Goal: Obtain resource: Obtain resource

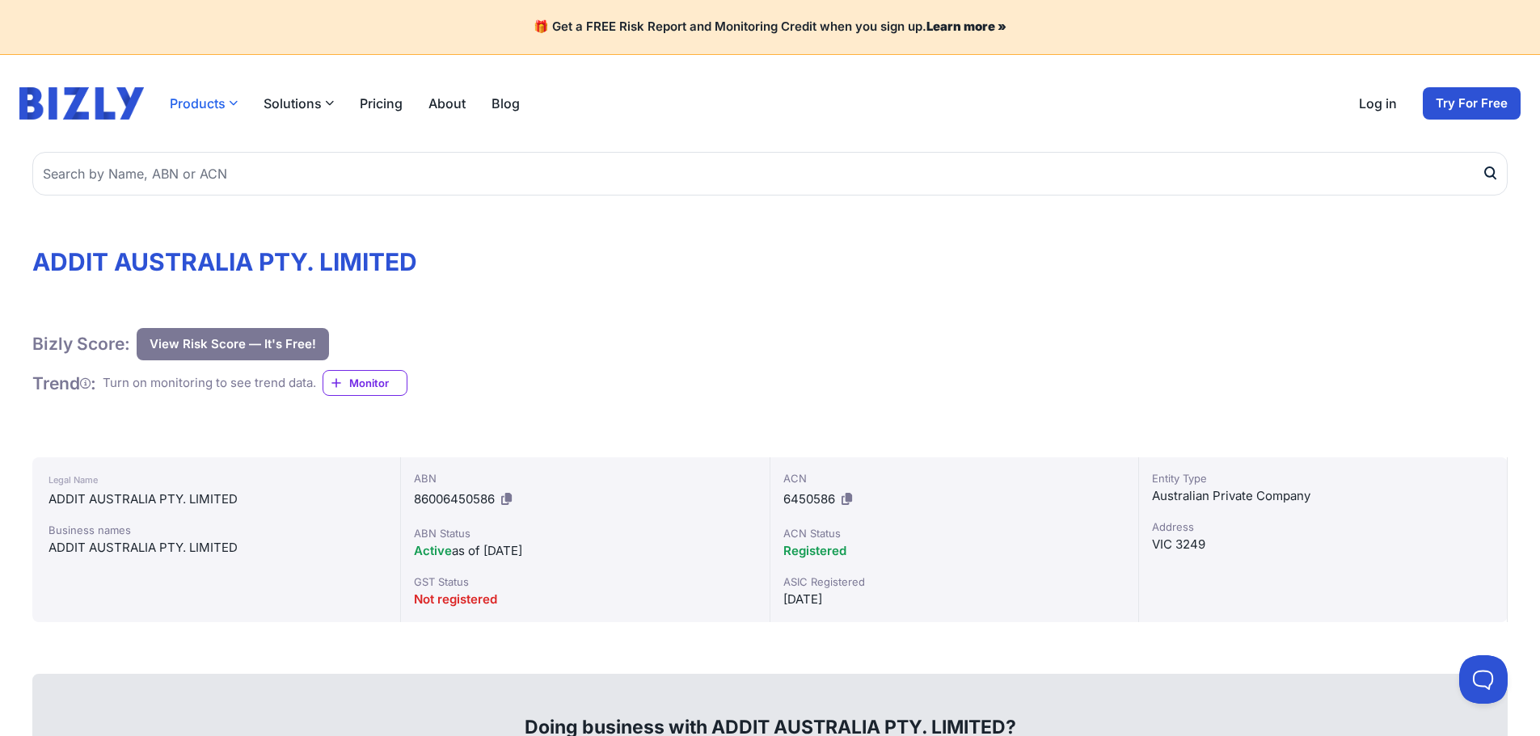
click at [187, 107] on button "Products" at bounding box center [204, 103] width 68 height 19
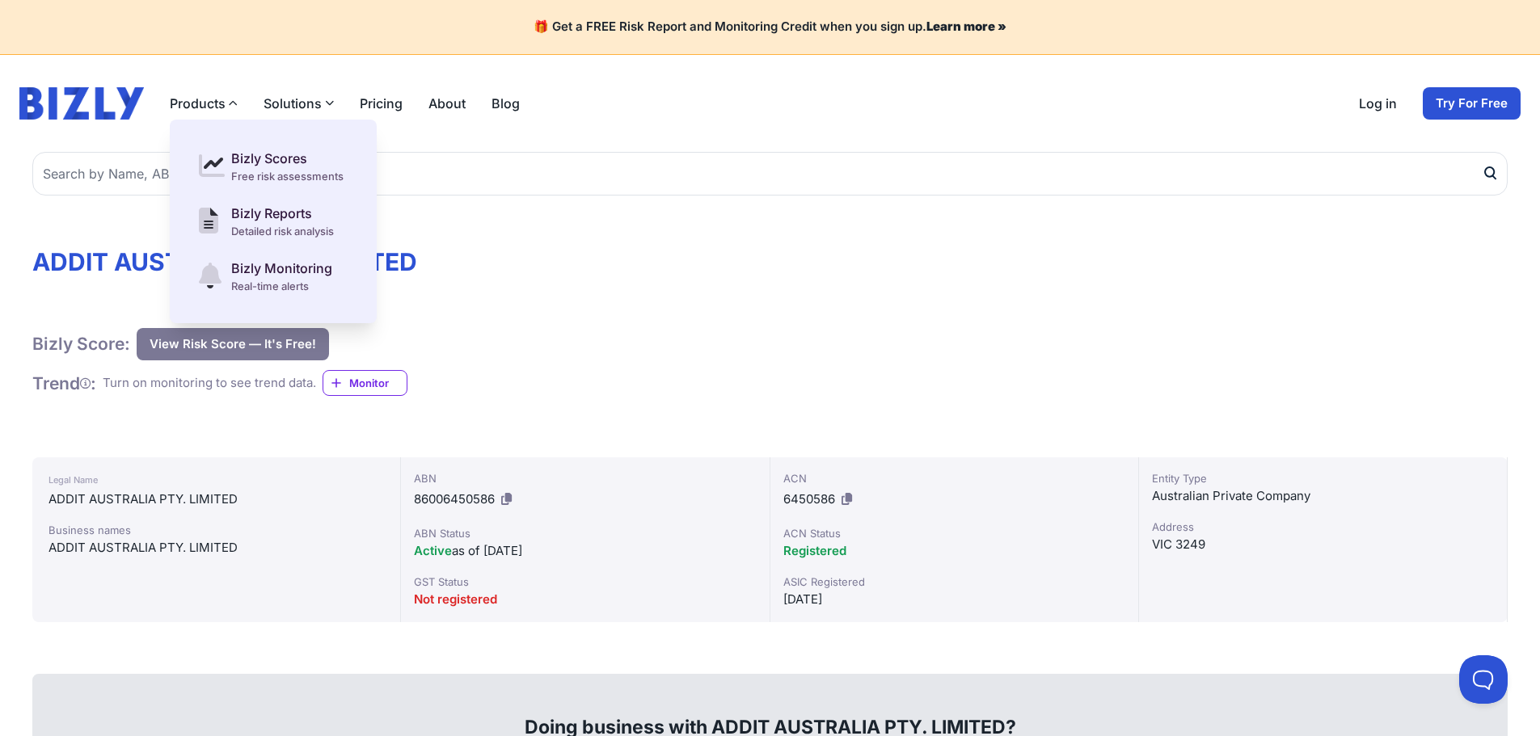
click at [312, 99] on button "Solutions" at bounding box center [298, 103] width 70 height 19
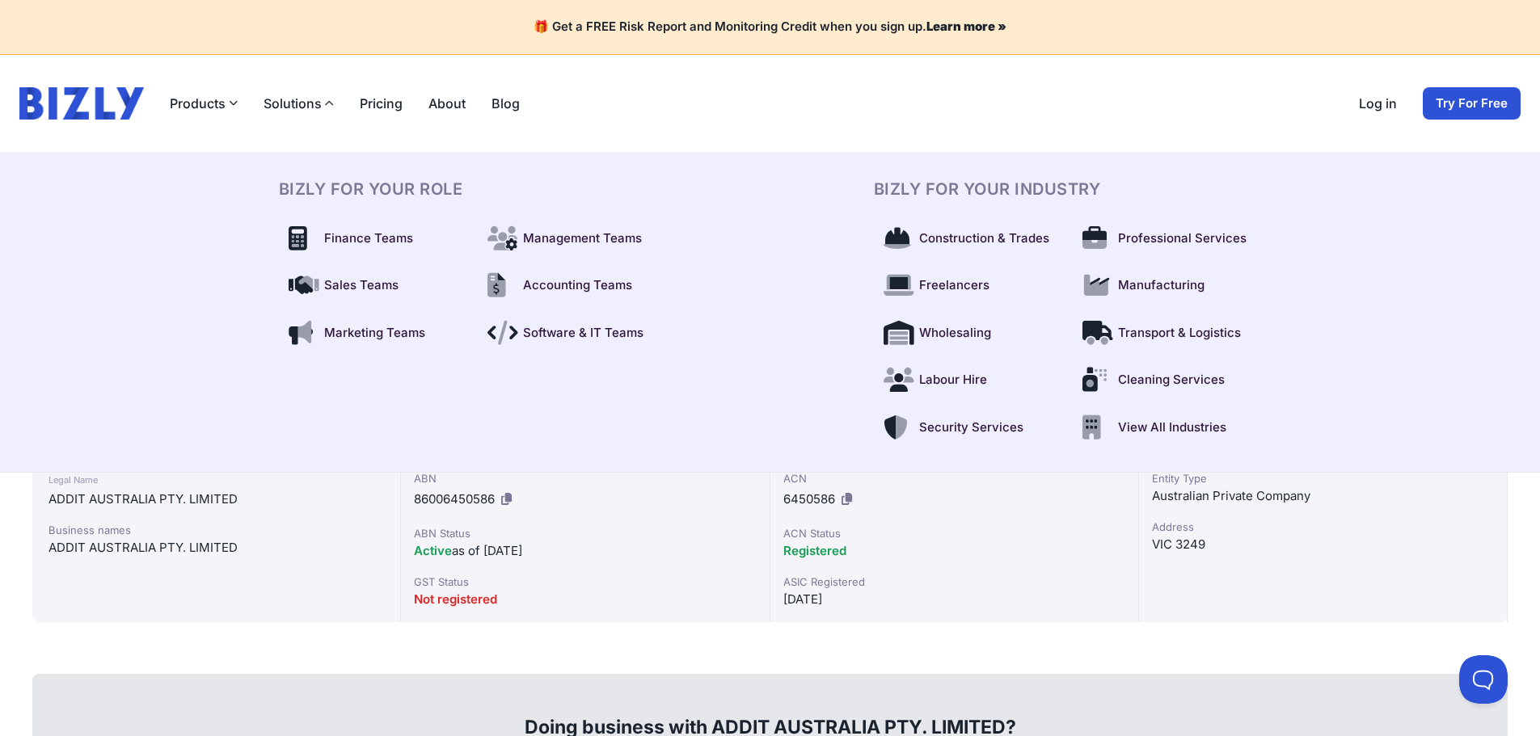
click at [164, 223] on div "BIZLY For Your Role Finance Teams Management Teams Sales Teams Accounting Teams…" at bounding box center [770, 313] width 1540 height 322
click at [180, 101] on button "Products" at bounding box center [204, 103] width 68 height 19
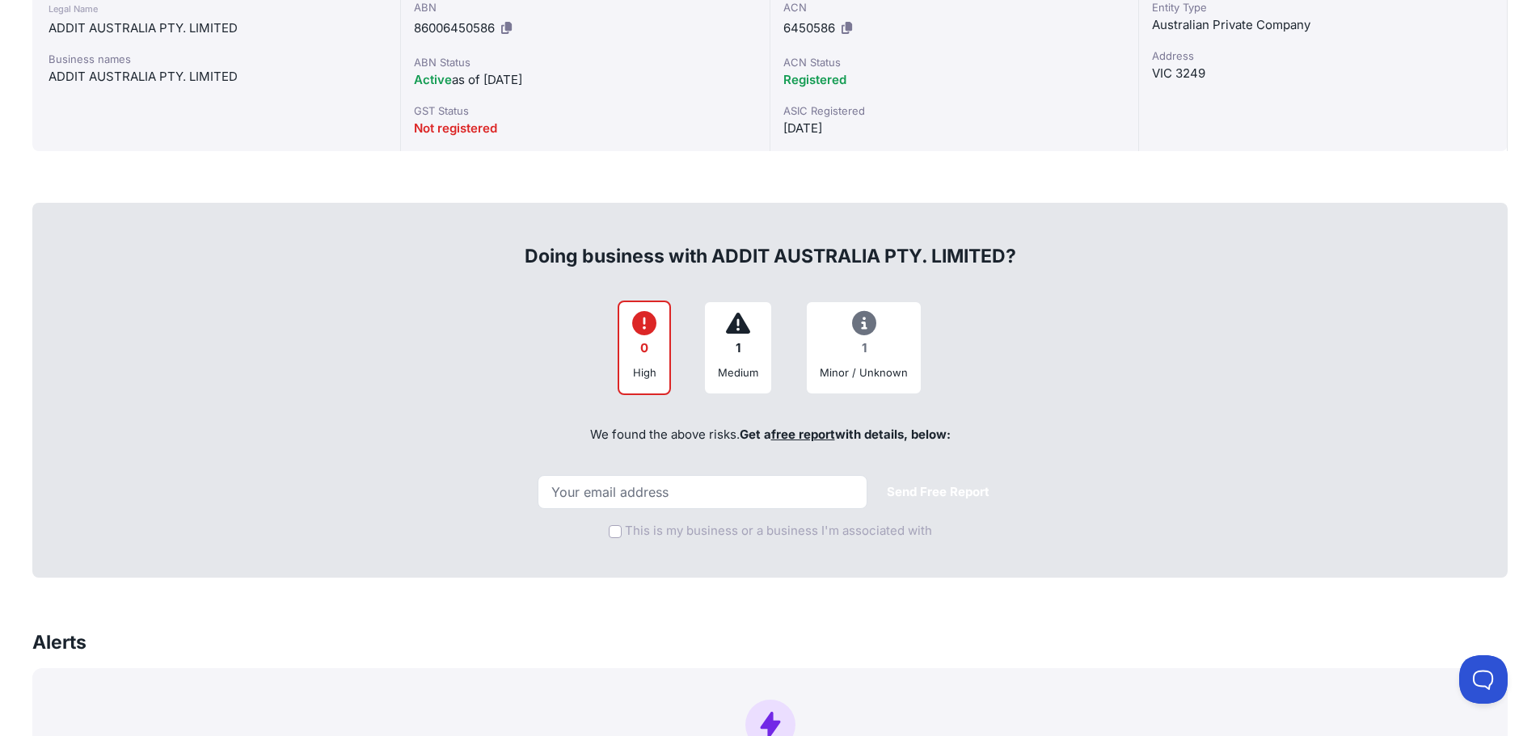
scroll to position [485, 0]
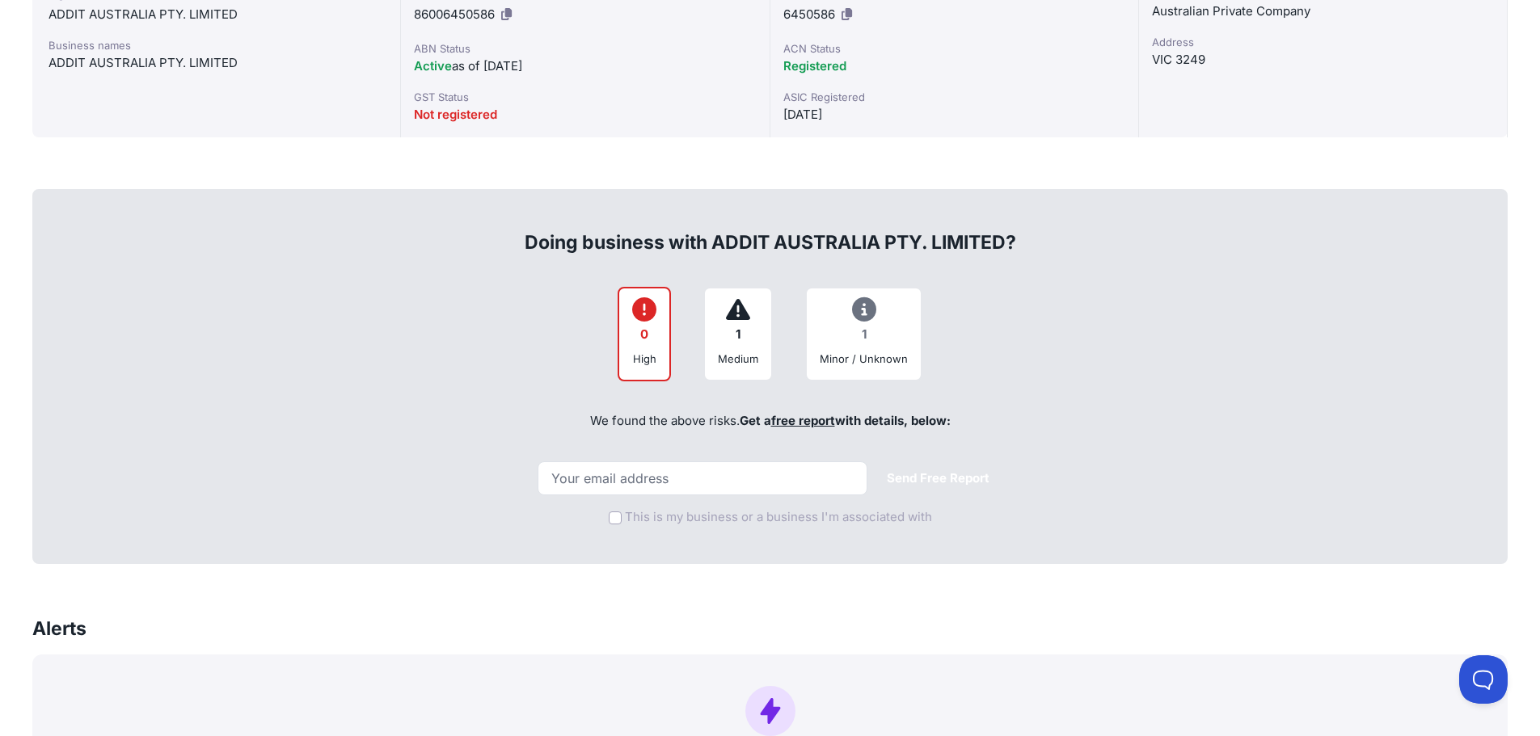
click at [807, 420] on link "free report" at bounding box center [803, 420] width 64 height 15
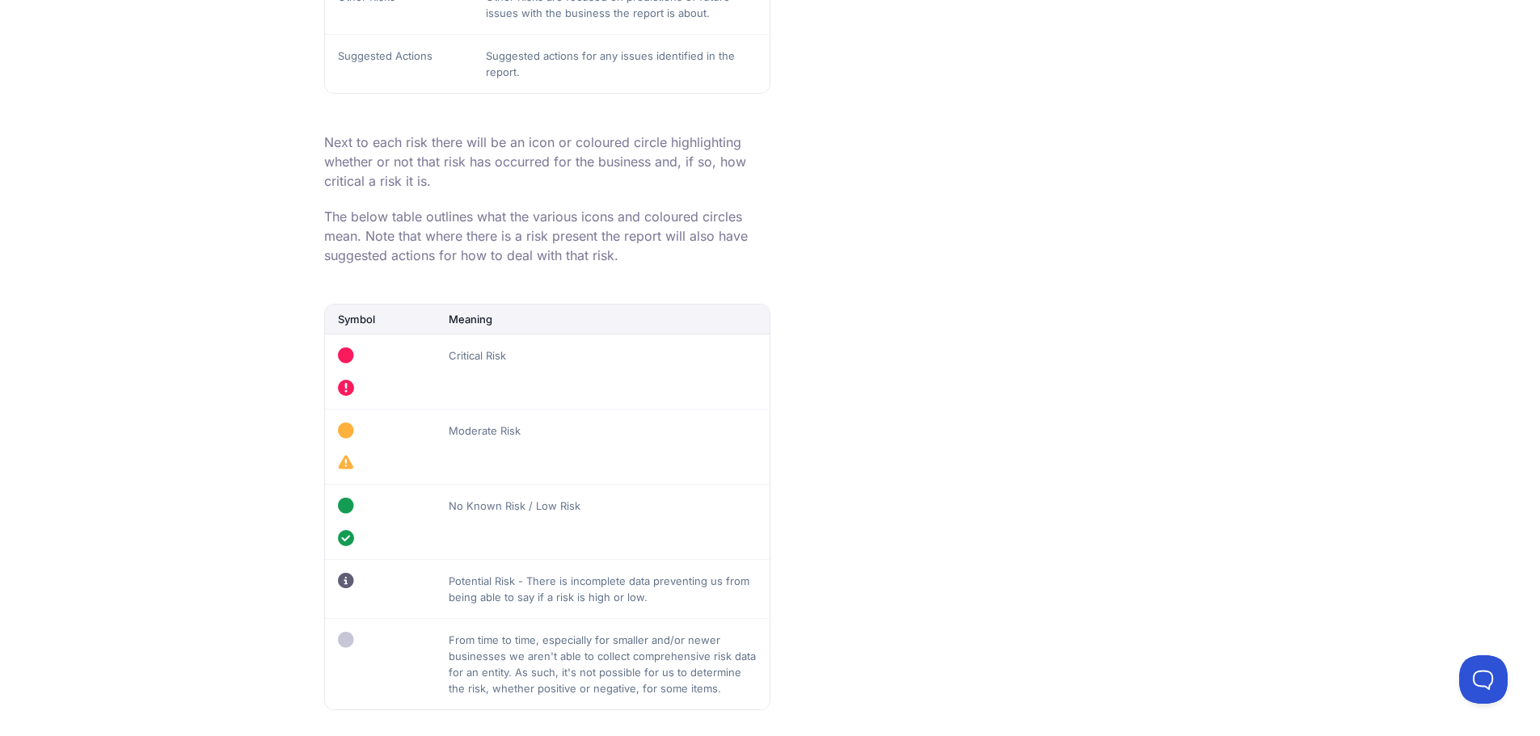
scroll to position [1778, 0]
